Goal: Obtain resource: Obtain resource

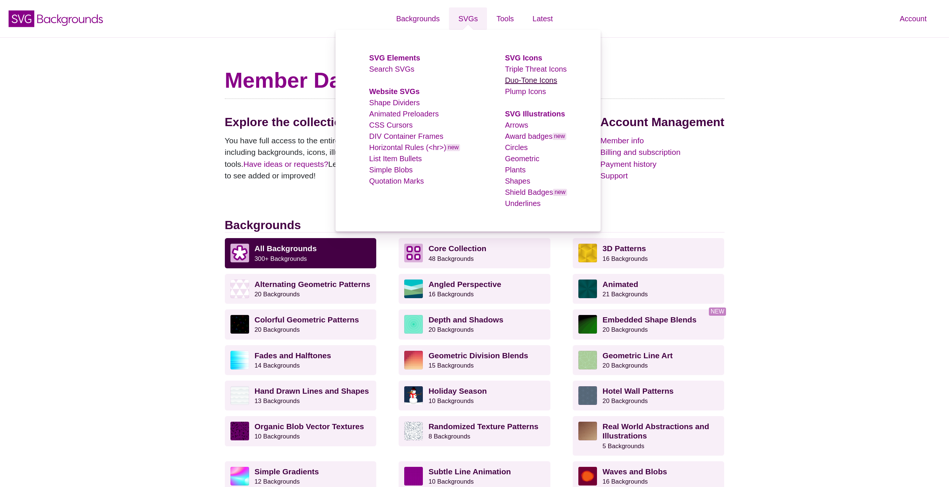
click at [526, 77] on link "Duo-Tone Icons" at bounding box center [531, 80] width 52 height 8
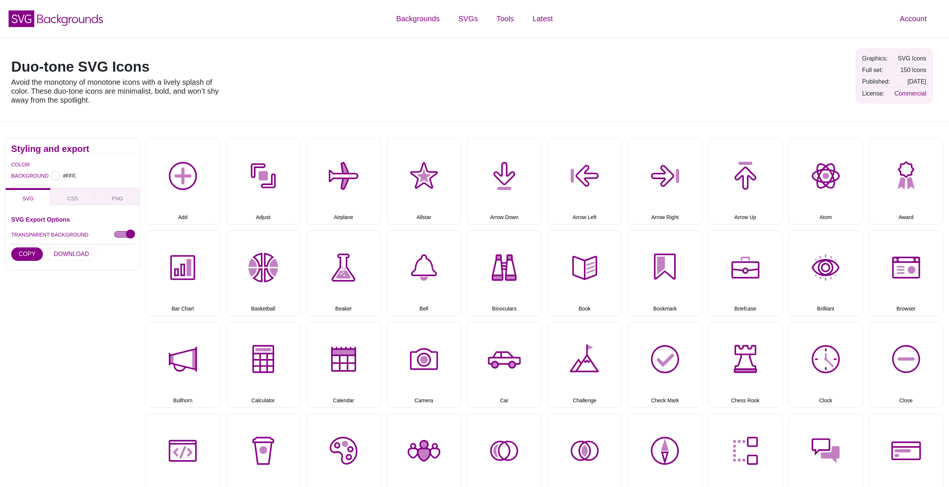
type input "#FFFFFF"
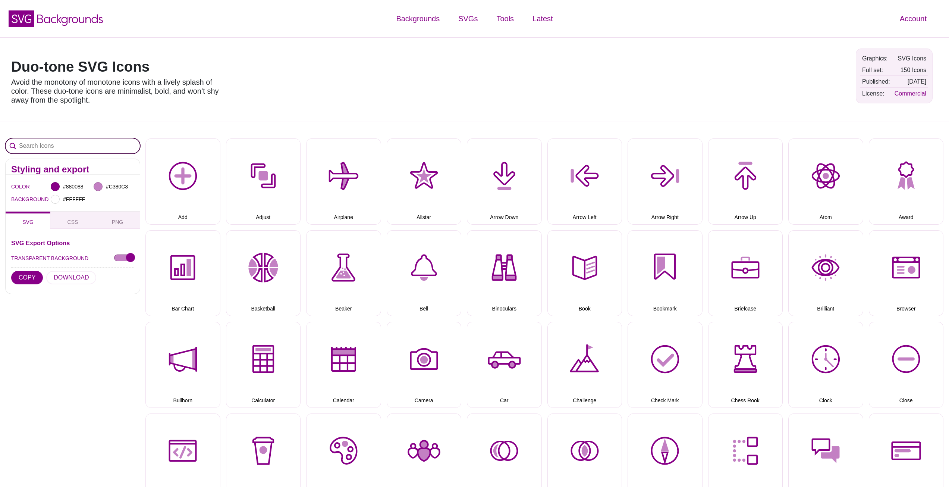
click at [52, 145] on input "Search Icons" at bounding box center [73, 145] width 134 height 15
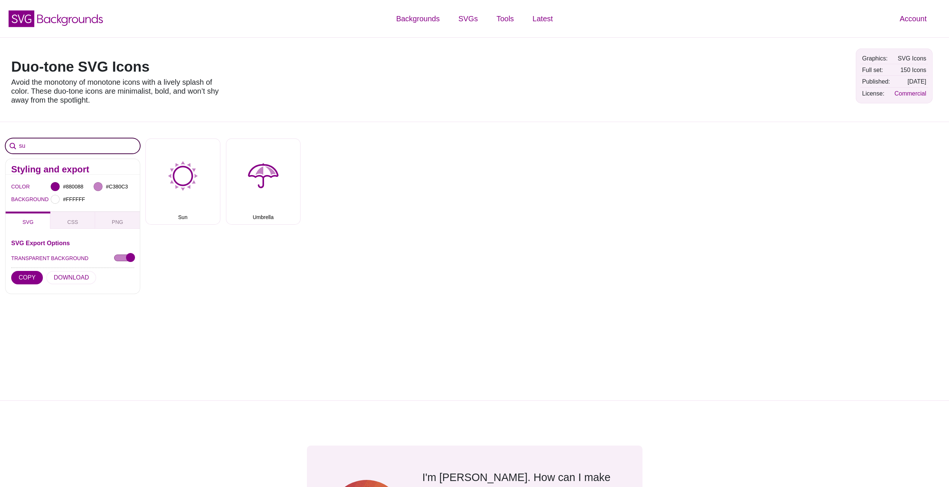
type input "s"
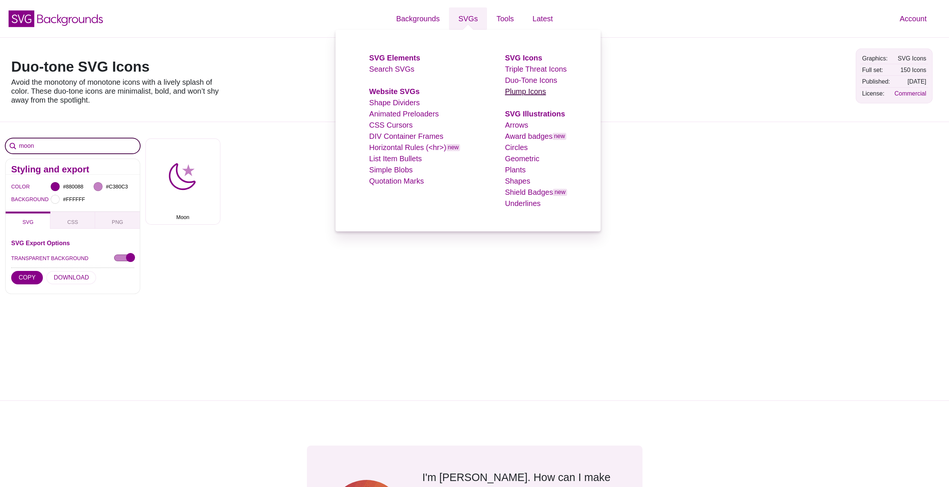
type input "moon"
click at [516, 91] on link "Plump Icons" at bounding box center [525, 91] width 41 height 8
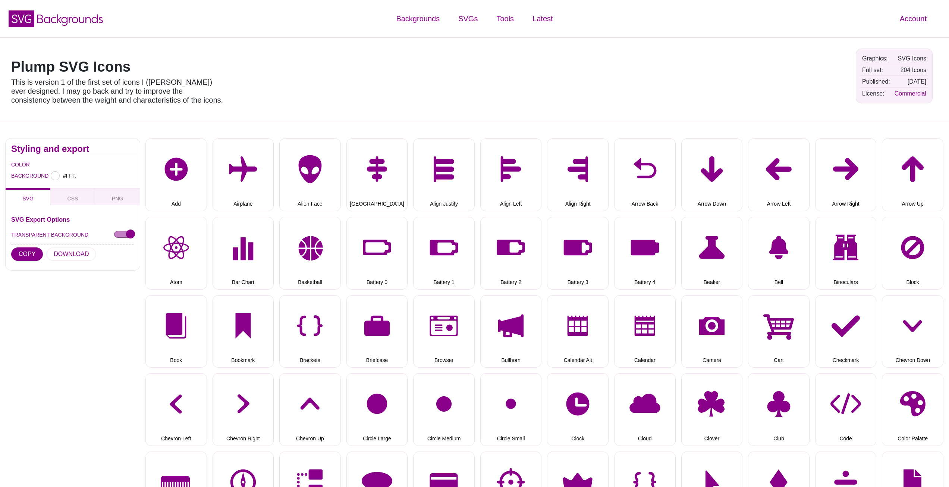
type input "#FFFFFF"
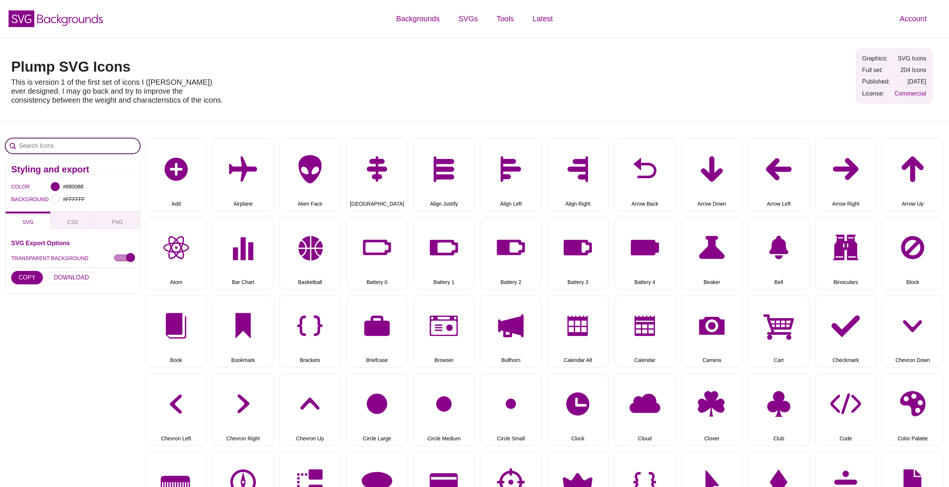
click at [76, 140] on input "Search Icons" at bounding box center [73, 145] width 134 height 15
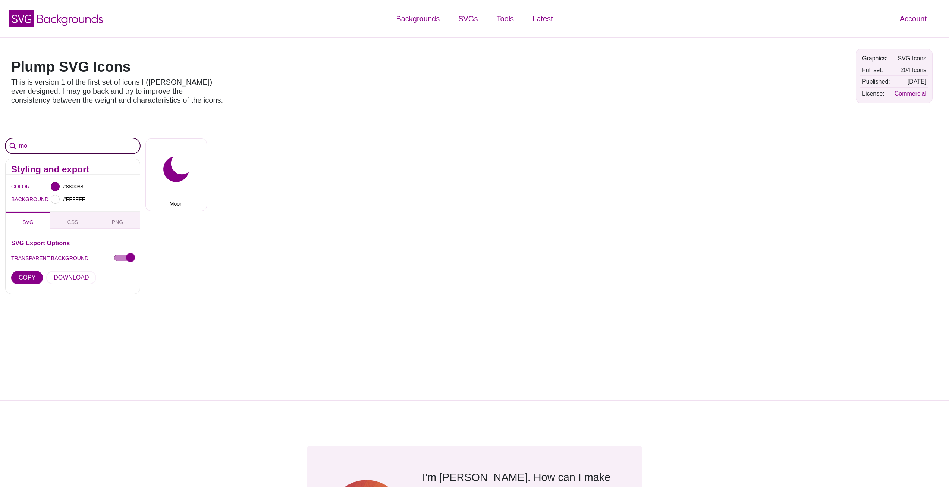
type input "m"
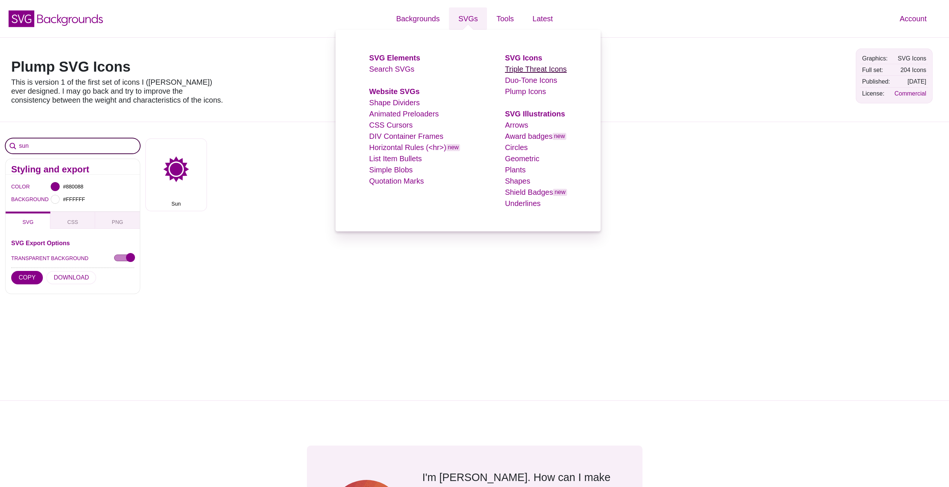
type input "sun"
click at [516, 72] on link "Triple Threat Icons" at bounding box center [536, 69] width 62 height 8
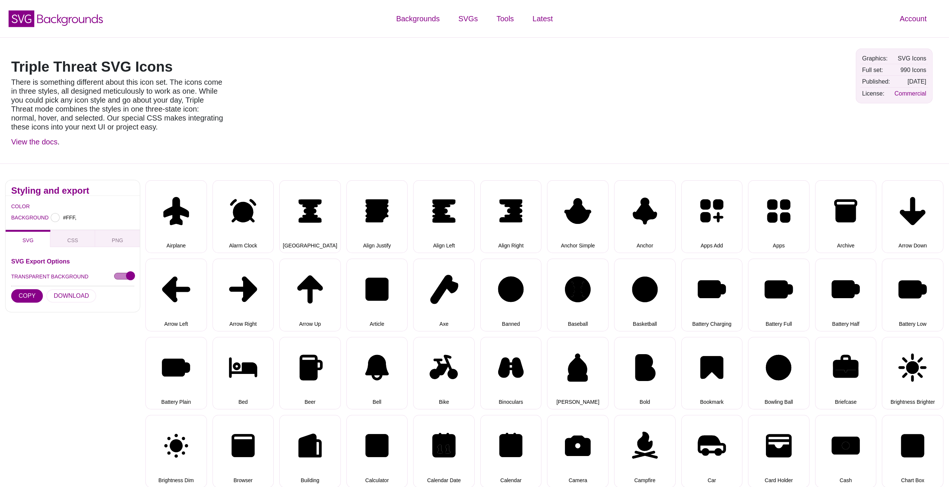
type input "#FFFFFF"
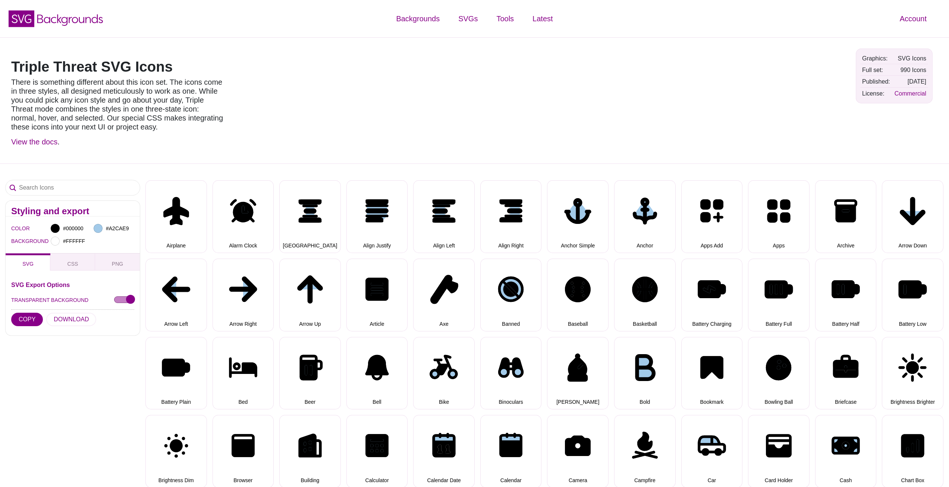
select select "triple threat"
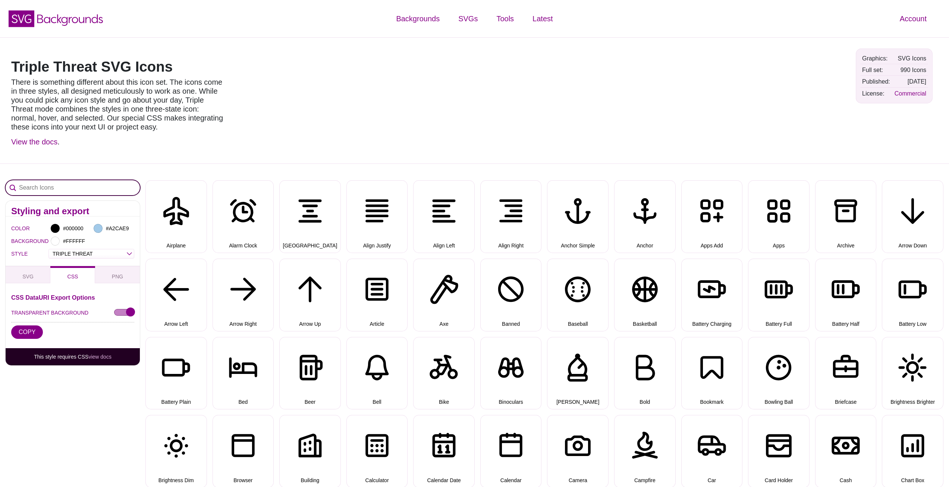
click at [94, 192] on input "Search Icons" at bounding box center [73, 187] width 134 height 15
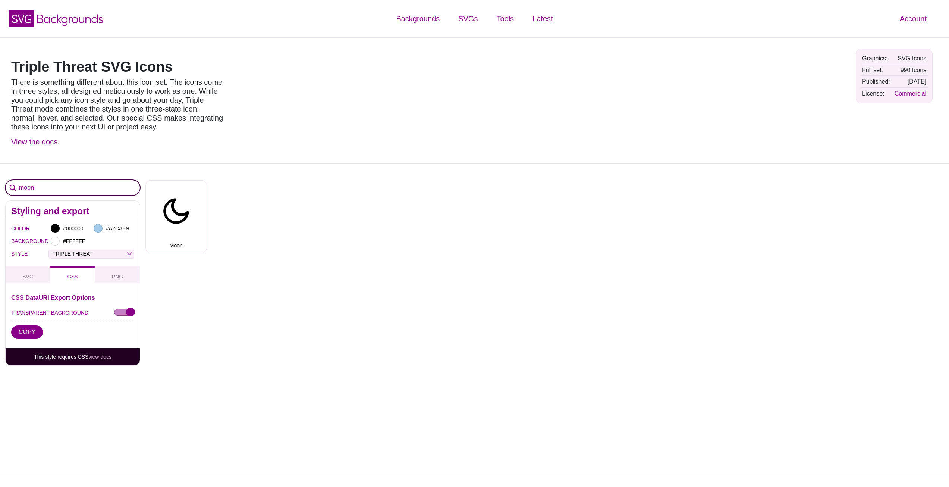
type input "moon"
click at [104, 254] on select "OUTLINE DUO-TONE SOLID TRIPLE THREAT DOUBLE TROUBLE" at bounding box center [91, 253] width 85 height 9
click at [49, 249] on select "OUTLINE DUO-TONE SOLID TRIPLE THREAT DOUBLE TROUBLE" at bounding box center [91, 253] width 85 height 9
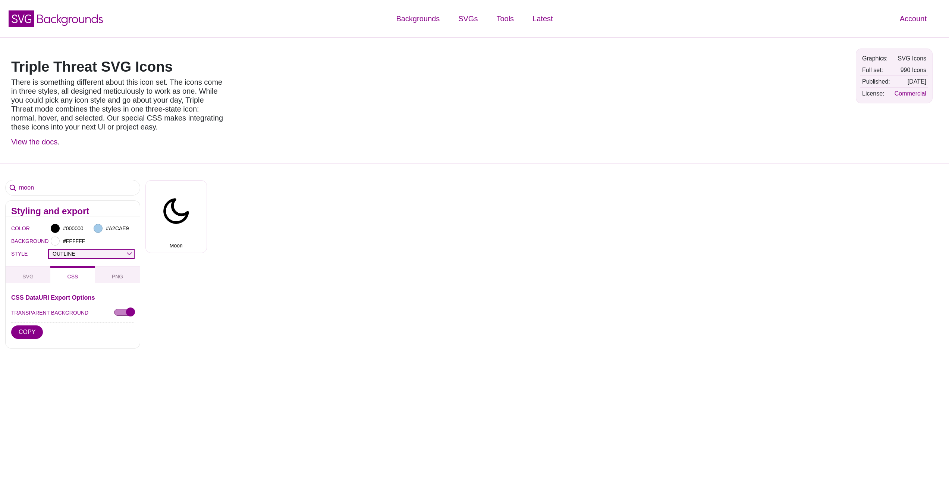
click at [110, 254] on select "OUTLINE DUO-TONE SOLID TRIPLE THREAT DOUBLE TROUBLE" at bounding box center [91, 253] width 85 height 9
click at [49, 249] on select "OUTLINE DUO-TONE SOLID TRIPLE THREAT DOUBLE TROUBLE" at bounding box center [91, 253] width 85 height 9
click at [108, 255] on select "OUTLINE DUO-TONE SOLID TRIPLE THREAT DOUBLE TROUBLE" at bounding box center [91, 253] width 85 height 9
click at [49, 249] on select "OUTLINE DUO-TONE SOLID TRIPLE THREAT DOUBLE TROUBLE" at bounding box center [91, 253] width 85 height 9
drag, startPoint x: 106, startPoint y: 253, endPoint x: 106, endPoint y: 257, distance: 3.8
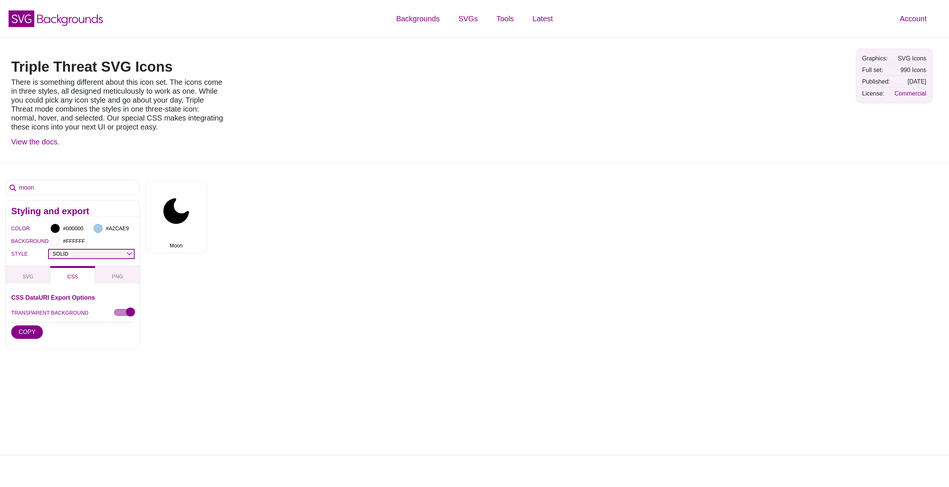
click at [106, 253] on select "OUTLINE DUO-TONE SOLID TRIPLE THREAT DOUBLE TROUBLE" at bounding box center [91, 253] width 85 height 9
select select "double trouble"
click at [49, 249] on select "OUTLINE DUO-TONE SOLID TRIPLE THREAT DOUBLE TROUBLE" at bounding box center [91, 253] width 85 height 9
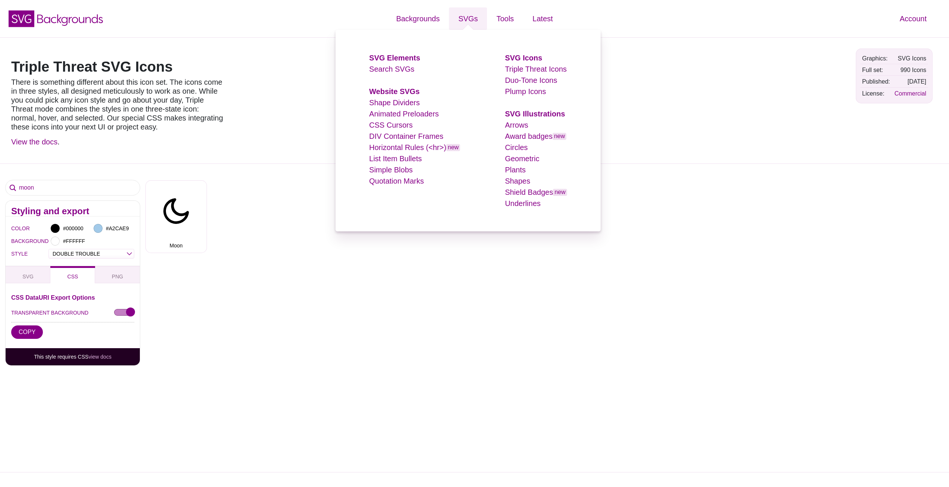
click at [514, 97] on ul "SVG Icons Triple Threat Icons Duo-Tone Icons Plump Icons SVG Illustrations Arro…" at bounding box center [536, 130] width 62 height 157
click at [514, 94] on link "Plump Icons" at bounding box center [525, 91] width 41 height 8
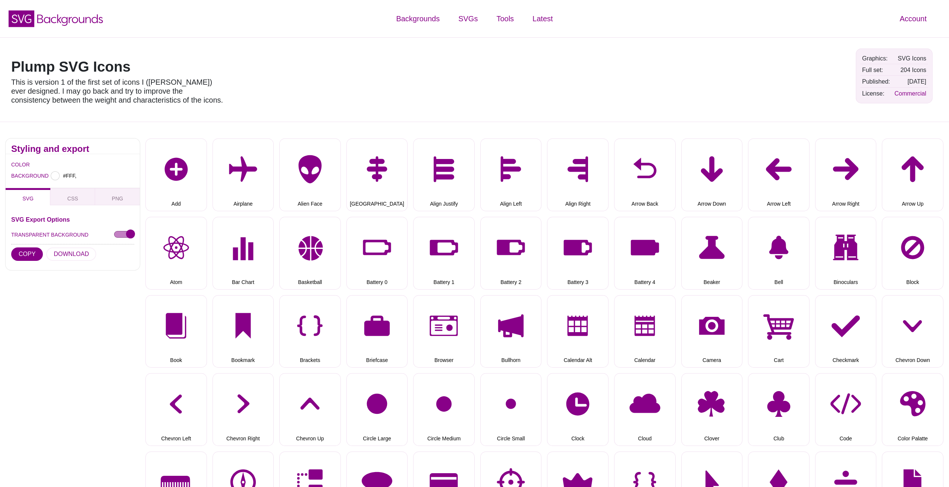
type input "#FFFFFF"
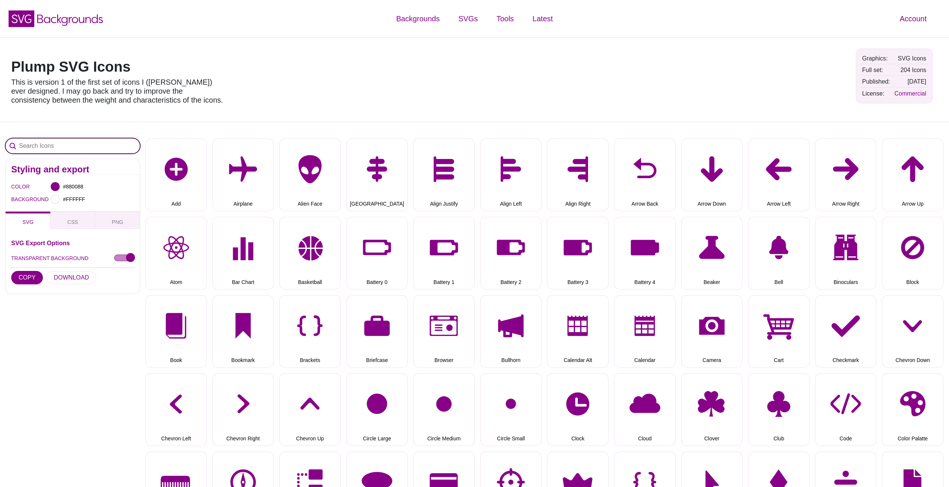
click at [56, 139] on input "Search Icons" at bounding box center [73, 145] width 134 height 15
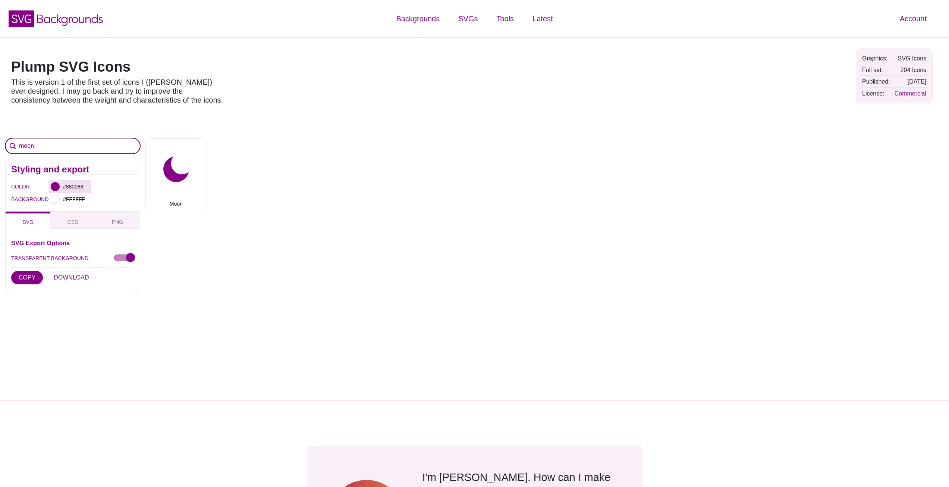
type input "moon"
click at [75, 185] on input "#880088" at bounding box center [76, 187] width 28 height 10
drag, startPoint x: 118, startPoint y: 249, endPoint x: 66, endPoint y: 267, distance: 55.1
click at [66, 267] on body "SVG Backgrounds Logo Backgrounds Categories Abstract Patterns Geometric Gradien…" at bounding box center [474, 477] width 949 height 954
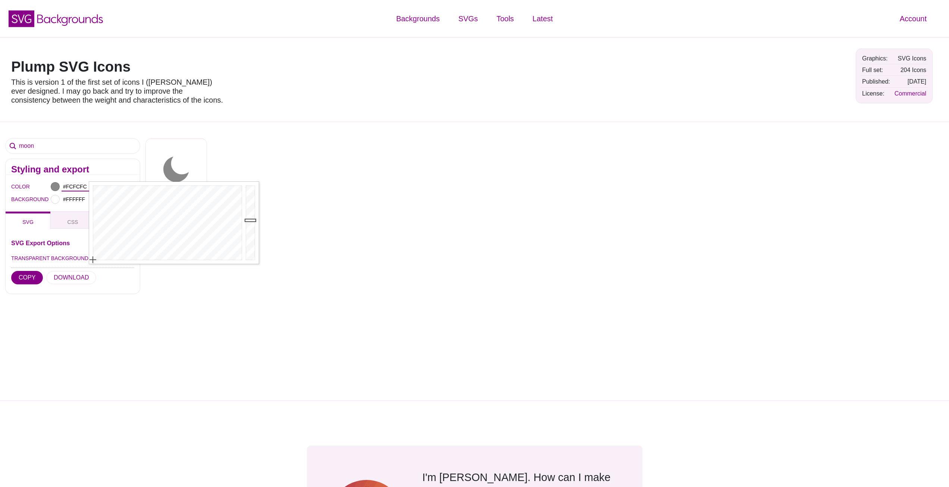
type input "#FFFFFF"
drag, startPoint x: 256, startPoint y: 218, endPoint x: 251, endPoint y: 164, distance: 54.6
click at [251, 164] on body "SVG Backgrounds Logo Backgrounds Categories Abstract Patterns Geometric Gradien…" at bounding box center [474, 477] width 949 height 954
click at [248, 159] on div "Add Airplane Alien Face Align Center Align Justify Align Left Align Right Arrow…" at bounding box center [546, 172] width 803 height 78
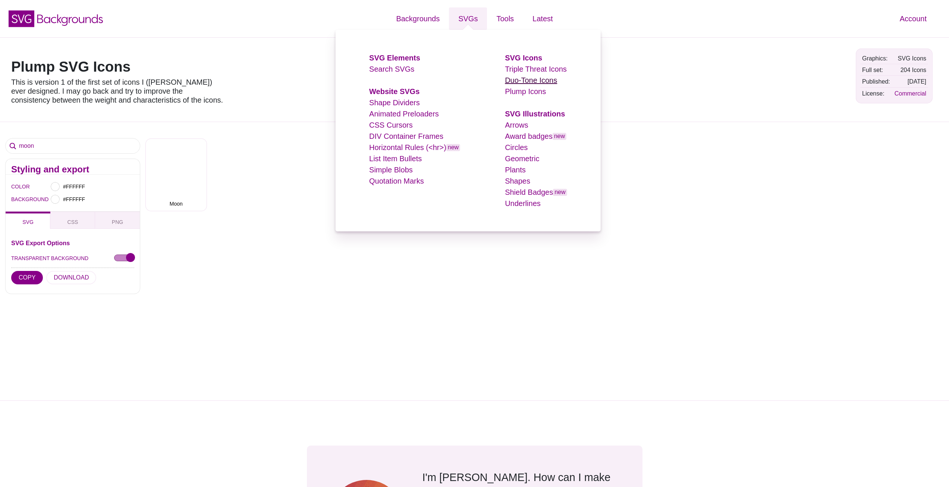
click at [514, 81] on link "Duo-Tone Icons" at bounding box center [531, 80] width 52 height 8
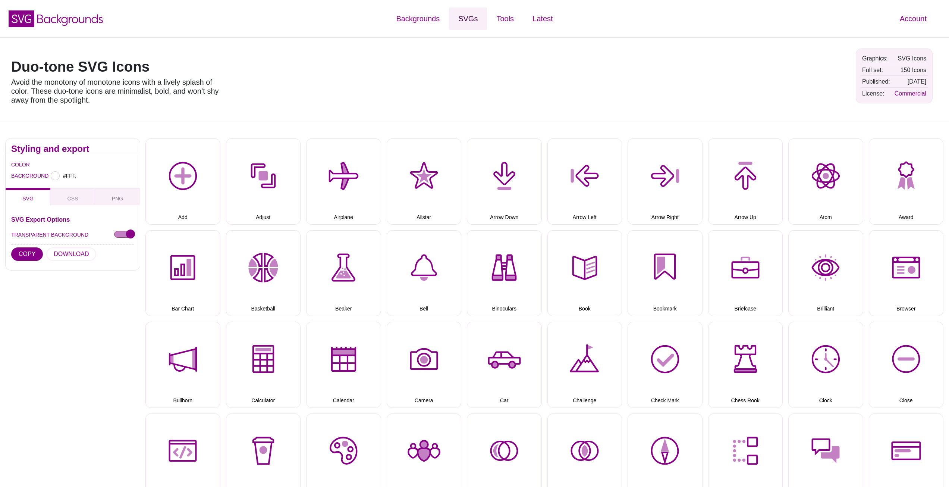
click at [479, 18] on link "SVGs" at bounding box center [468, 18] width 38 height 22
click at [473, 20] on link "SVGs" at bounding box center [468, 18] width 38 height 22
click at [466, 20] on link "SVGs" at bounding box center [468, 18] width 38 height 22
click at [385, 91] on strong "Website SVGs" at bounding box center [394, 91] width 50 height 8
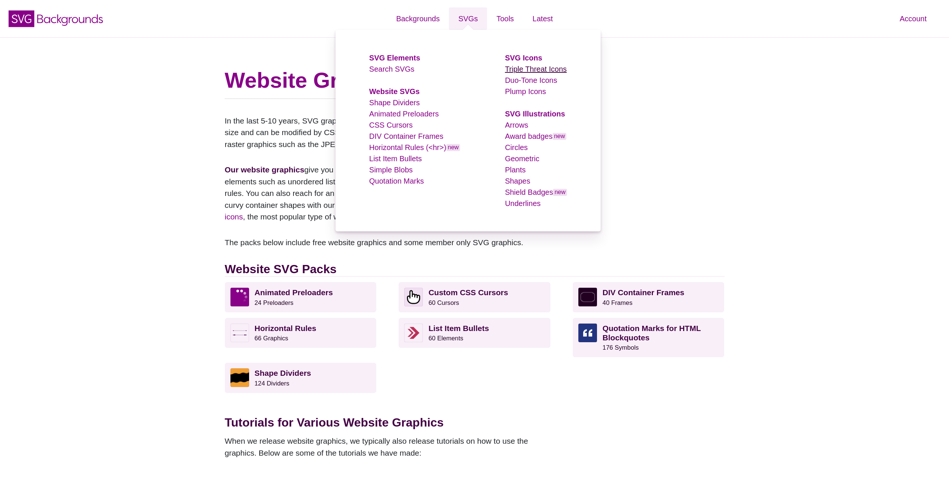
click at [529, 70] on link "Triple Threat Icons" at bounding box center [536, 69] width 62 height 8
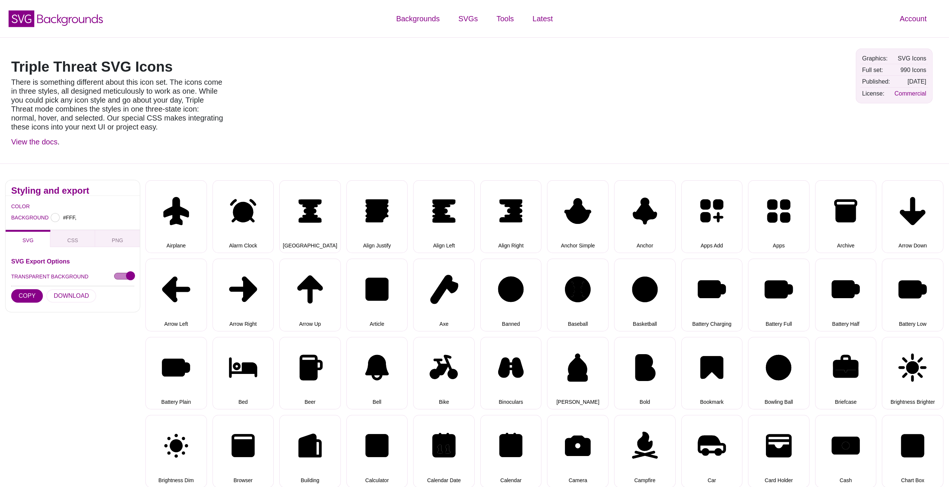
type input "#FFFFFF"
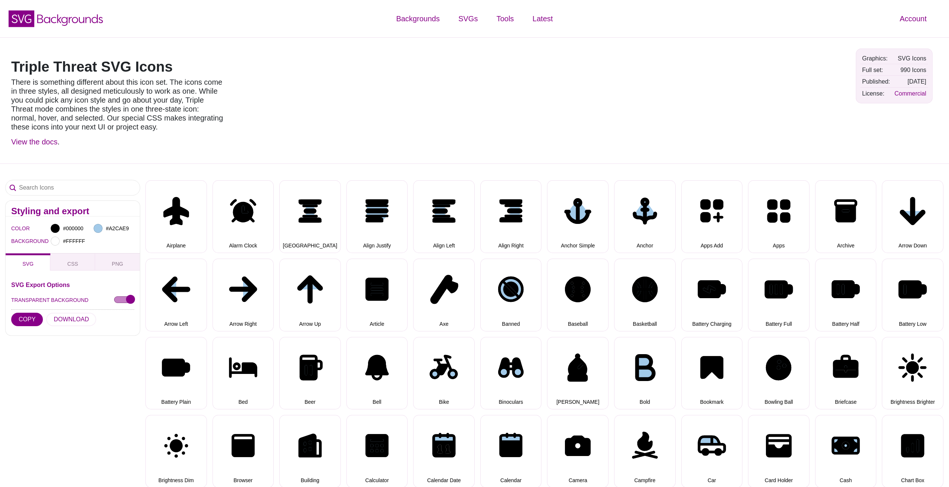
select select "triple threat"
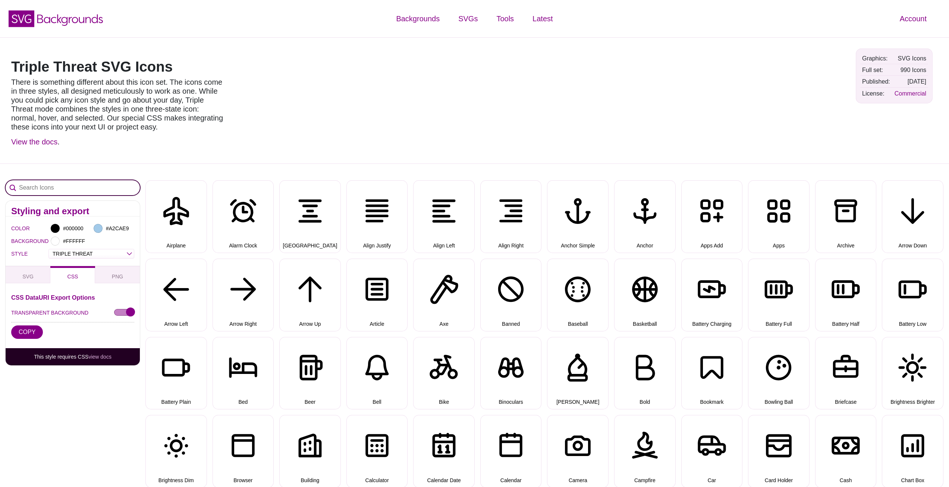
click at [70, 189] on input "Search Icons" at bounding box center [73, 187] width 134 height 15
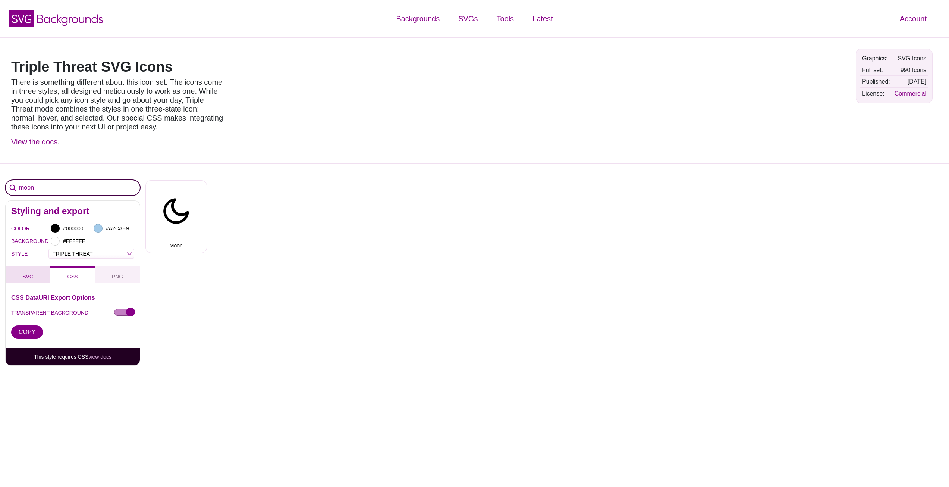
type input "moon"
click at [41, 273] on button "SVG" at bounding box center [28, 274] width 45 height 17
click at [78, 250] on select "OUTLINE DUO-TONE SOLID TRIPLE THREAT DOUBLE TROUBLE" at bounding box center [91, 253] width 85 height 9
select select "solid"
click at [49, 249] on select "OUTLINE DUO-TONE SOLID TRIPLE THREAT DOUBLE TROUBLE" at bounding box center [91, 253] width 85 height 9
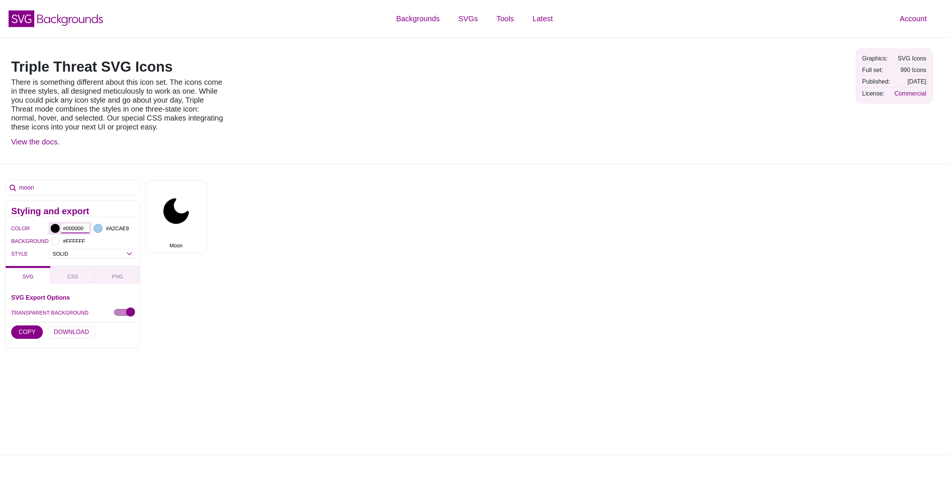
click at [79, 227] on input "#000000" at bounding box center [76, 228] width 28 height 10
type input "#FFFFFF"
drag, startPoint x: 253, startPoint y: 300, endPoint x: 254, endPoint y: 213, distance: 87.6
click at [26, 331] on button "COPY" at bounding box center [27, 331] width 32 height 13
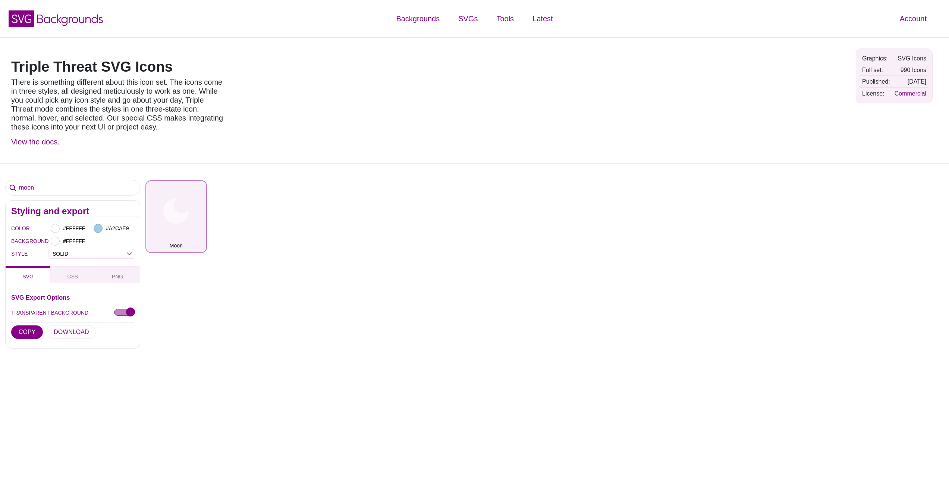
click at [159, 218] on button "Moon" at bounding box center [176, 216] width 62 height 73
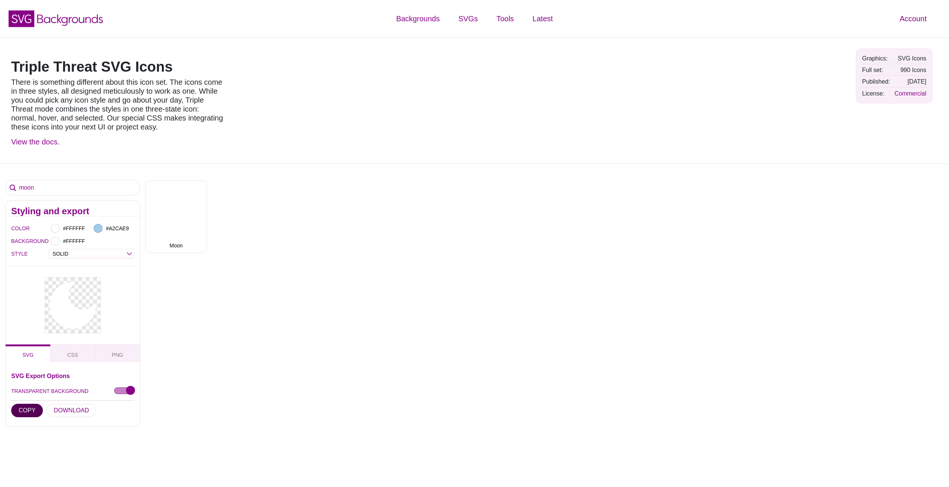
click at [28, 413] on button "COPY" at bounding box center [27, 409] width 32 height 13
